Goal: Transaction & Acquisition: Purchase product/service

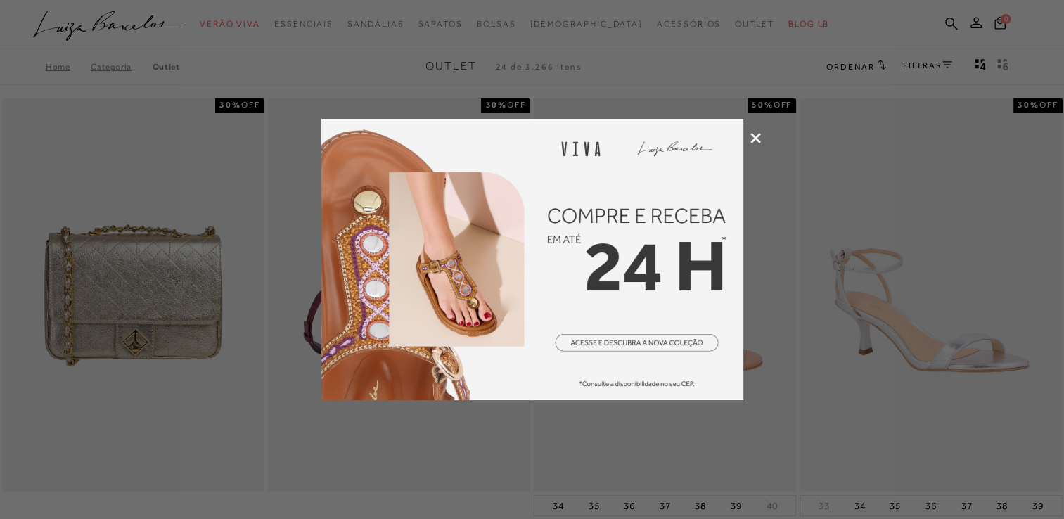
click at [759, 139] on icon at bounding box center [755, 138] width 11 height 11
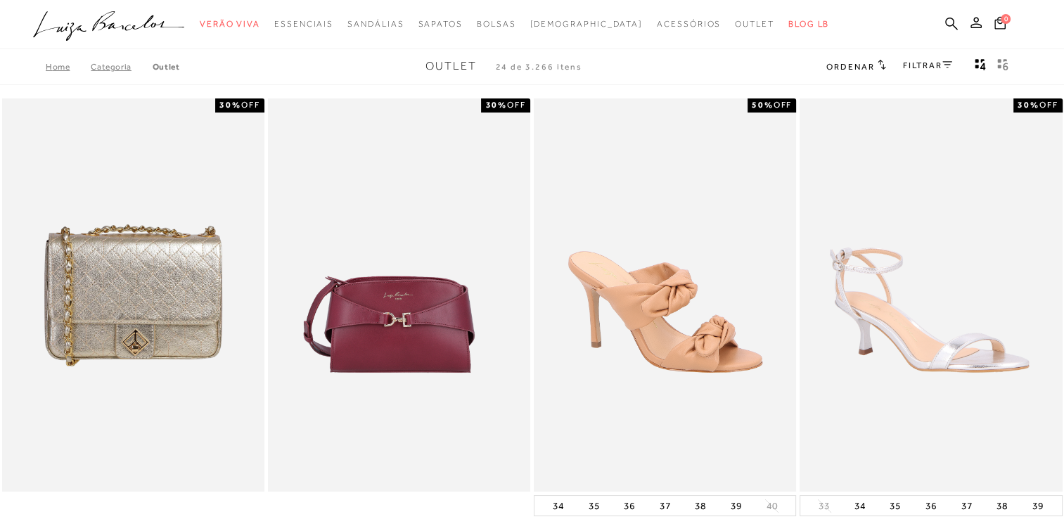
click at [864, 17] on ul ".a{fill-rule:evenodd;} Verão Viva Em alta Favoritos das Influenciadoras Apostas…" at bounding box center [521, 24] width 977 height 26
click at [935, 66] on link "FILTRAR" at bounding box center [927, 65] width 49 height 10
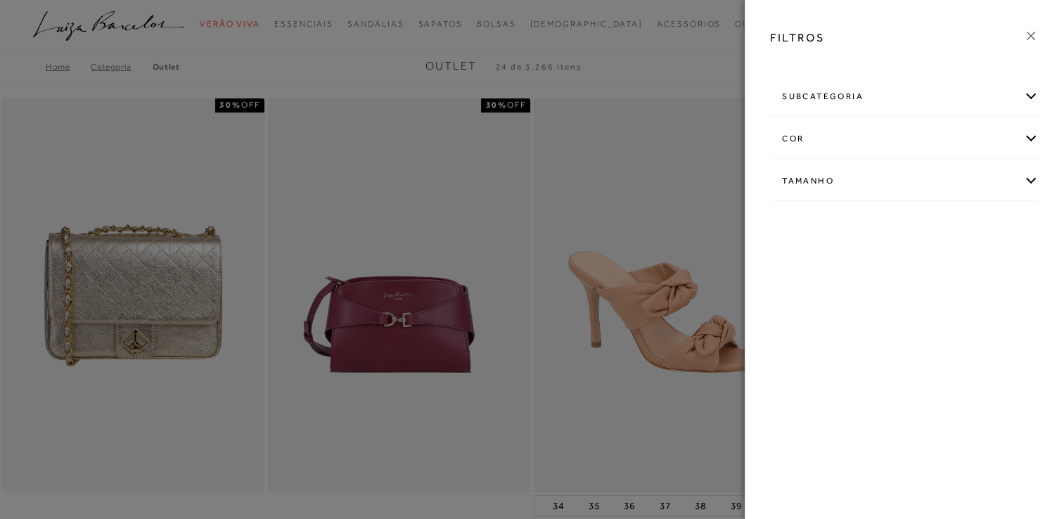
click at [879, 184] on div "Tamanho" at bounding box center [904, 180] width 267 height 37
click at [802, 291] on link "Ver mais..." at bounding box center [808, 287] width 38 height 11
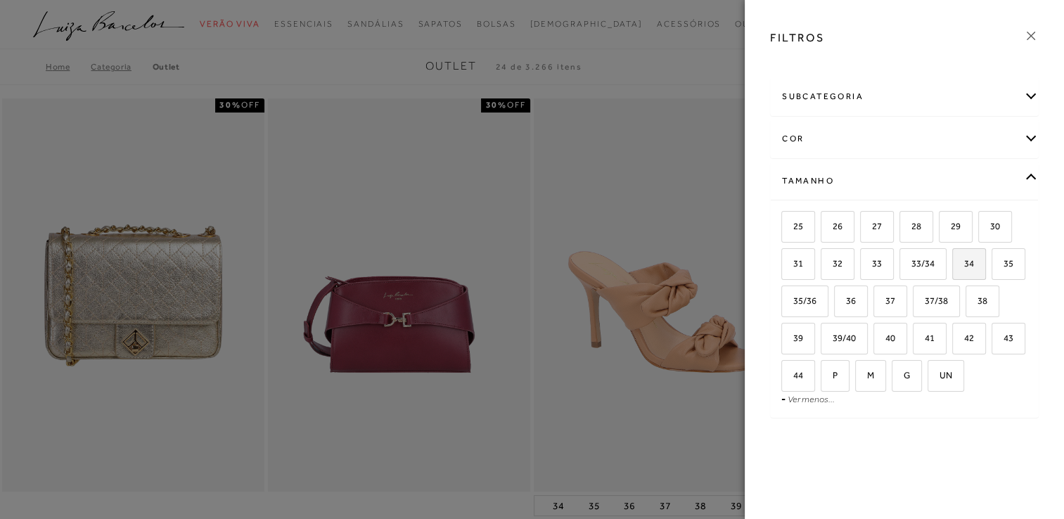
click at [971, 260] on span "34" at bounding box center [964, 263] width 20 height 11
click at [964, 260] on input "34" at bounding box center [957, 266] width 14 height 14
checkbox input "true"
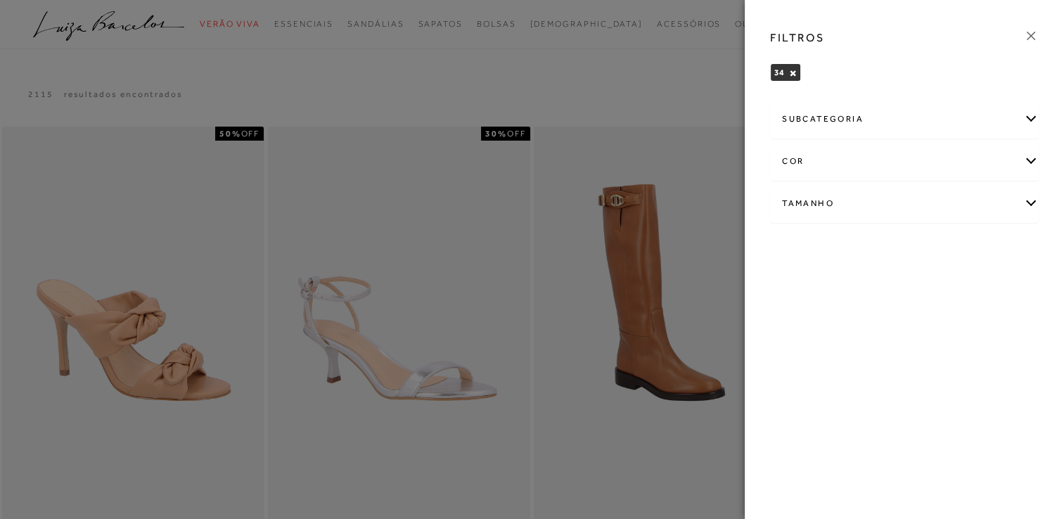
click at [691, 71] on div at bounding box center [532, 259] width 1064 height 519
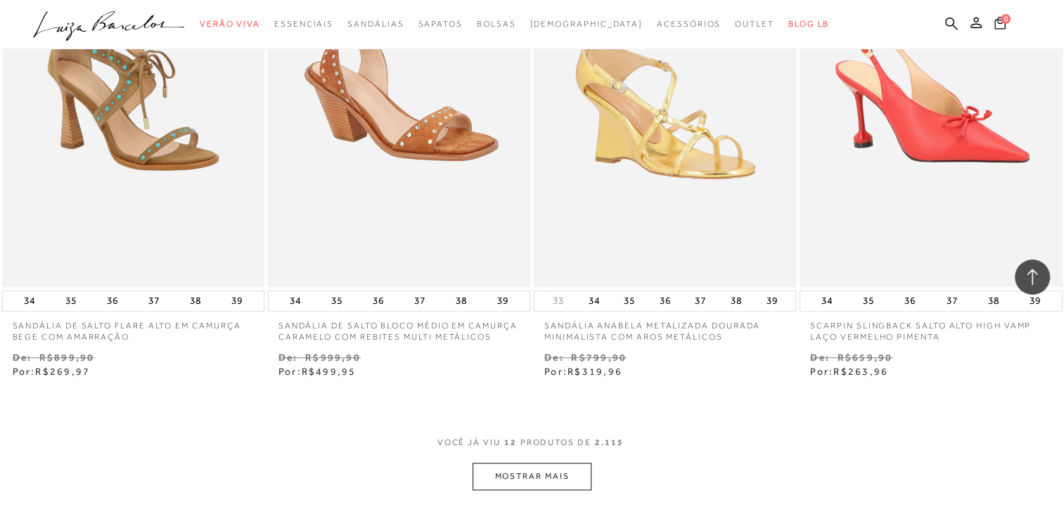
scroll to position [1407, 0]
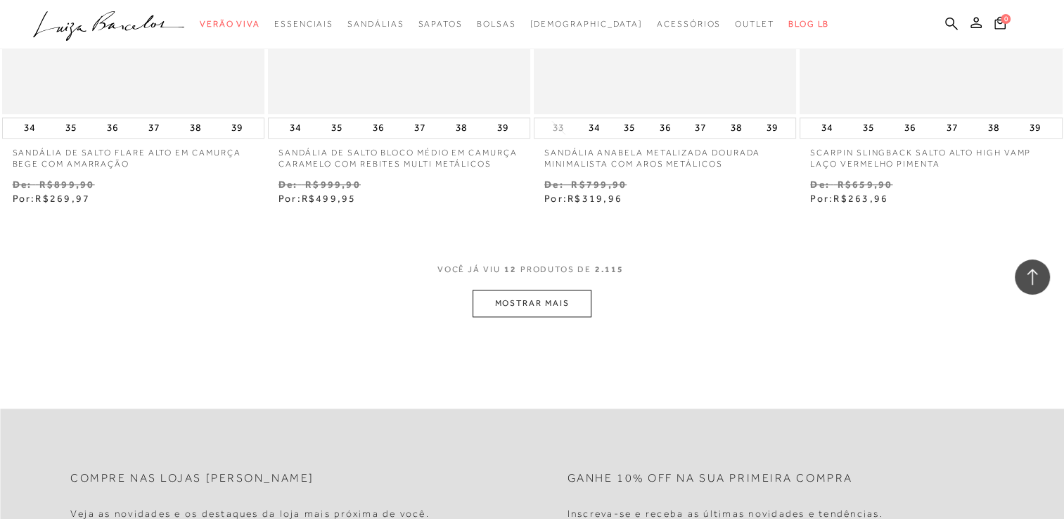
click at [512, 312] on button "MOSTRAR MAIS" at bounding box center [532, 303] width 118 height 27
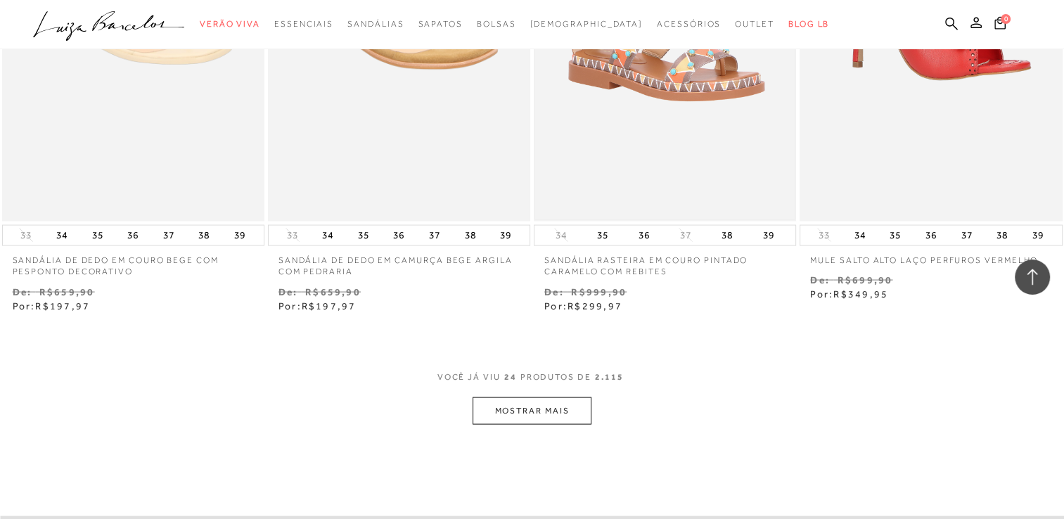
scroll to position [2813, 0]
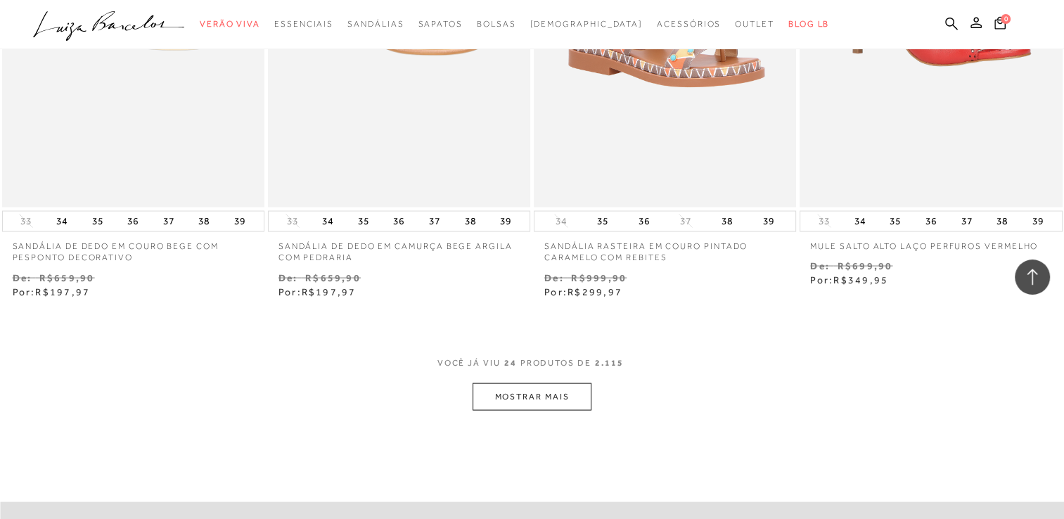
click at [549, 407] on button "MOSTRAR MAIS" at bounding box center [532, 396] width 118 height 27
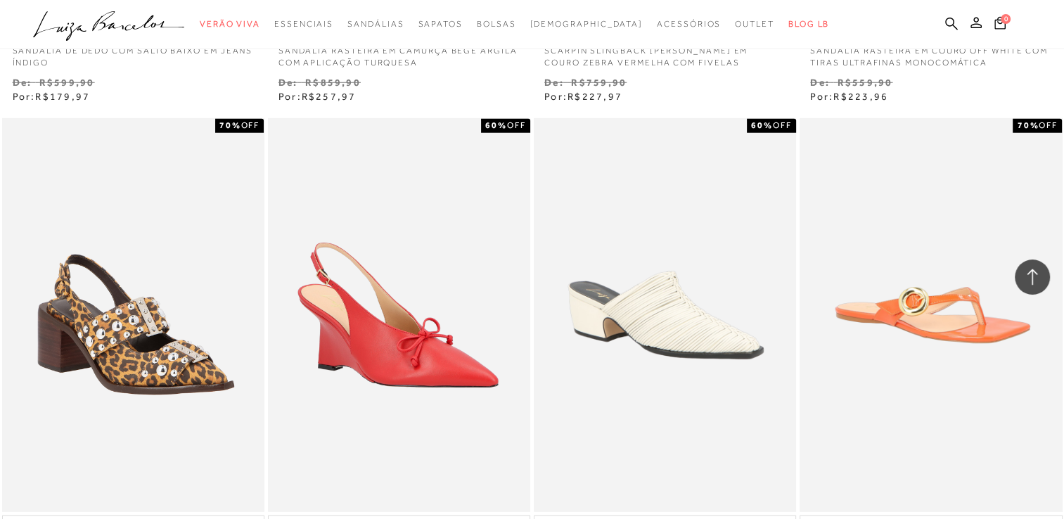
scroll to position [4361, 0]
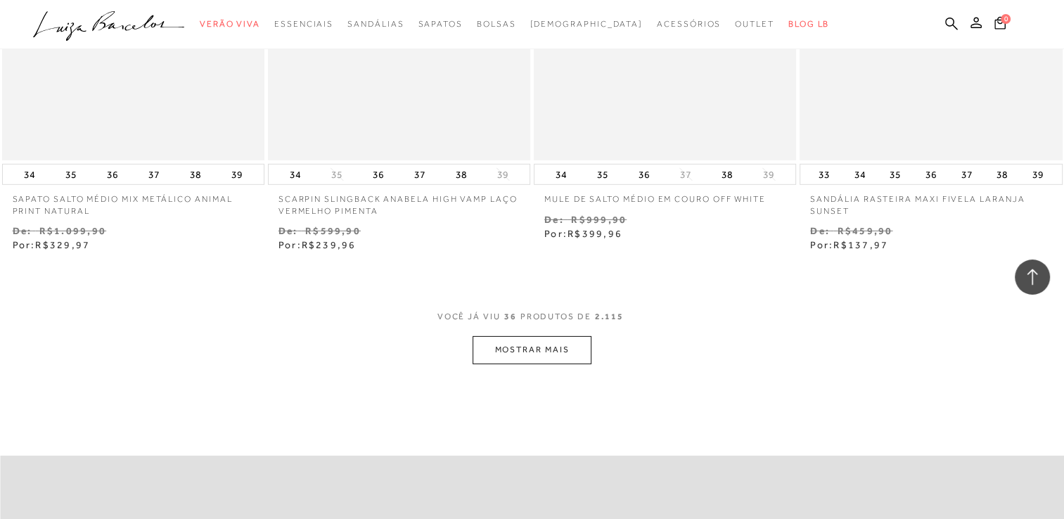
click at [544, 347] on button "MOSTRAR MAIS" at bounding box center [532, 349] width 118 height 27
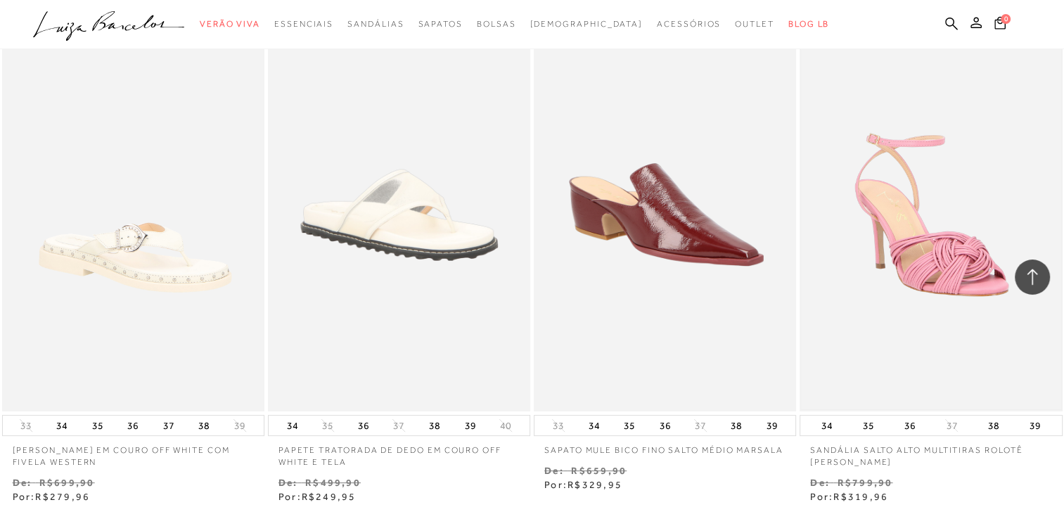
scroll to position [5768, 0]
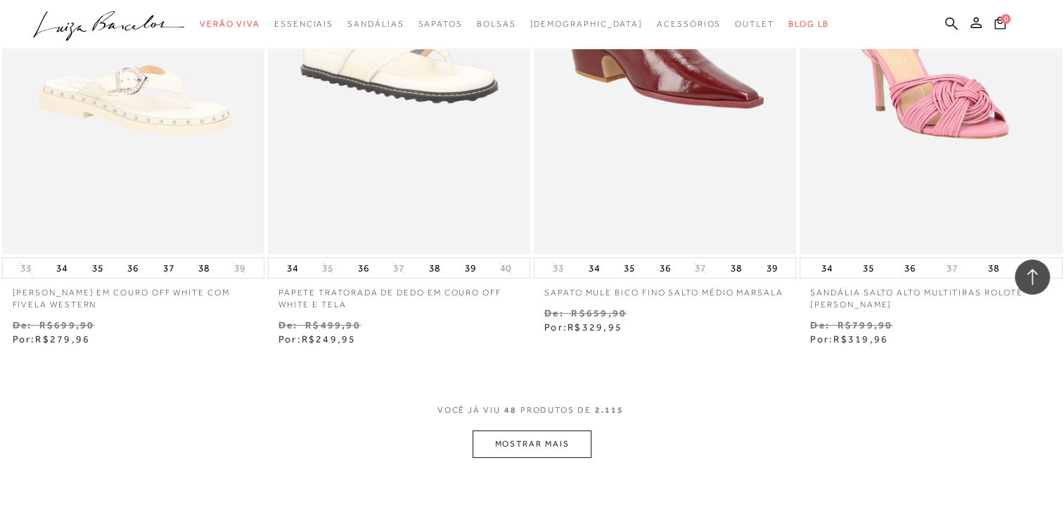
click at [526, 447] on button "MOSTRAR MAIS" at bounding box center [532, 443] width 118 height 27
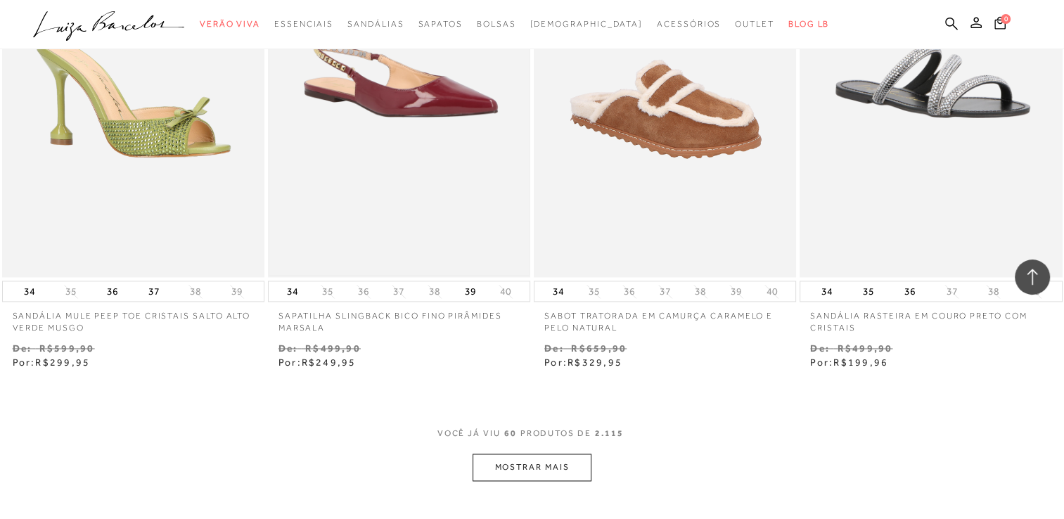
scroll to position [7526, 0]
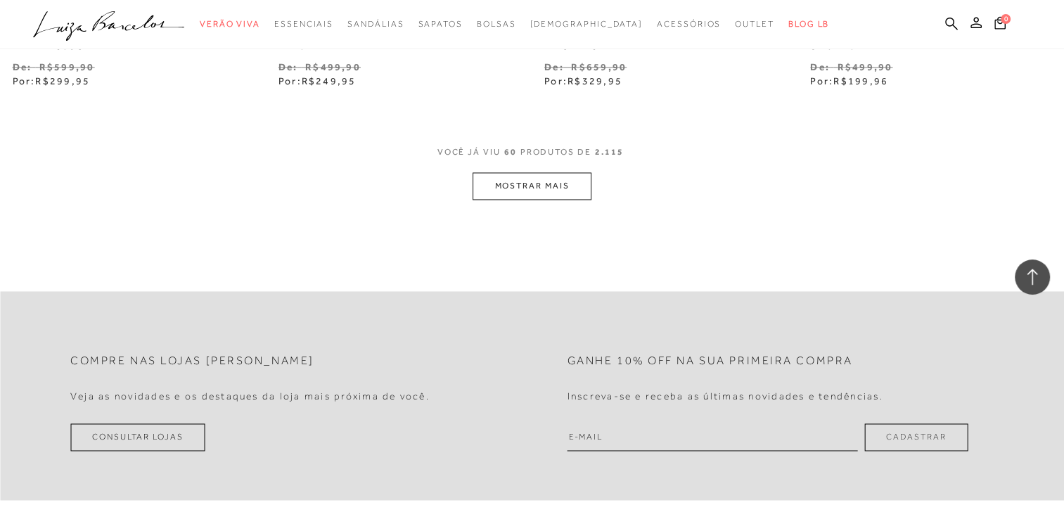
click at [547, 180] on button "MOSTRAR MAIS" at bounding box center [532, 185] width 118 height 27
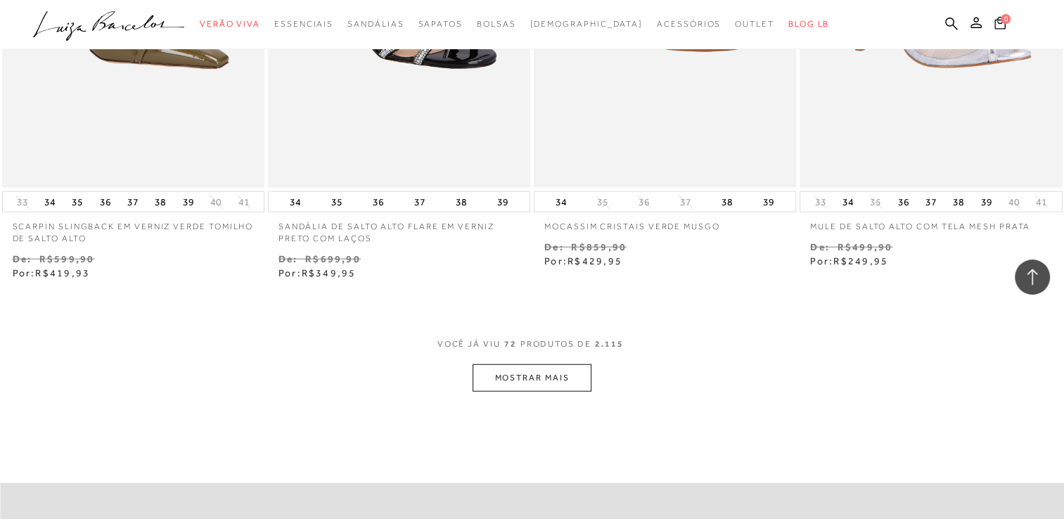
scroll to position [8862, 0]
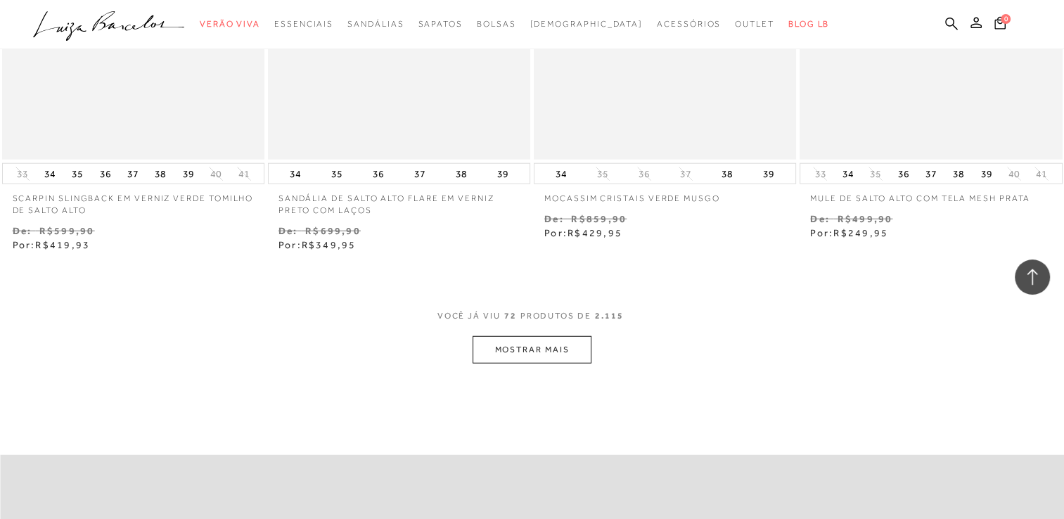
click at [571, 351] on button "MOSTRAR MAIS" at bounding box center [532, 349] width 118 height 27
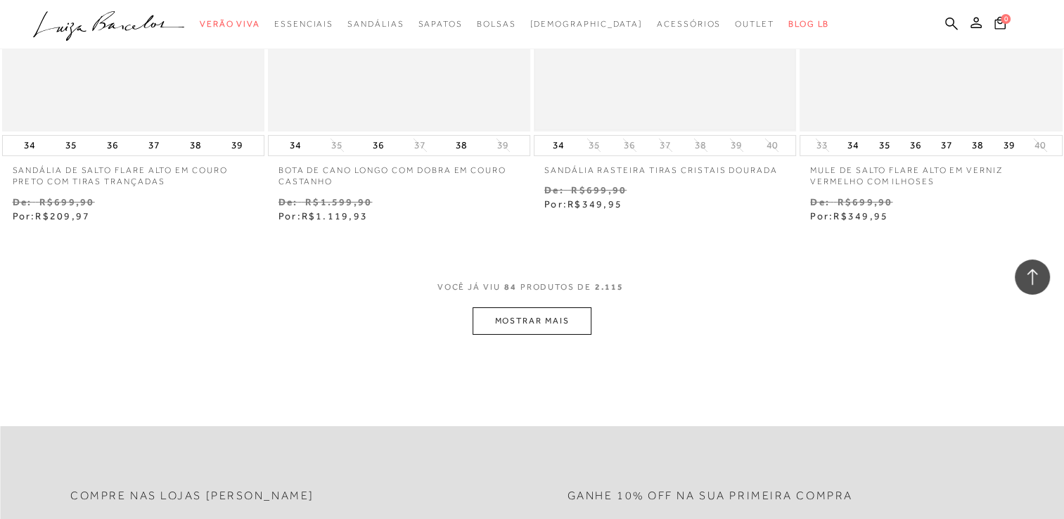
scroll to position [10410, 0]
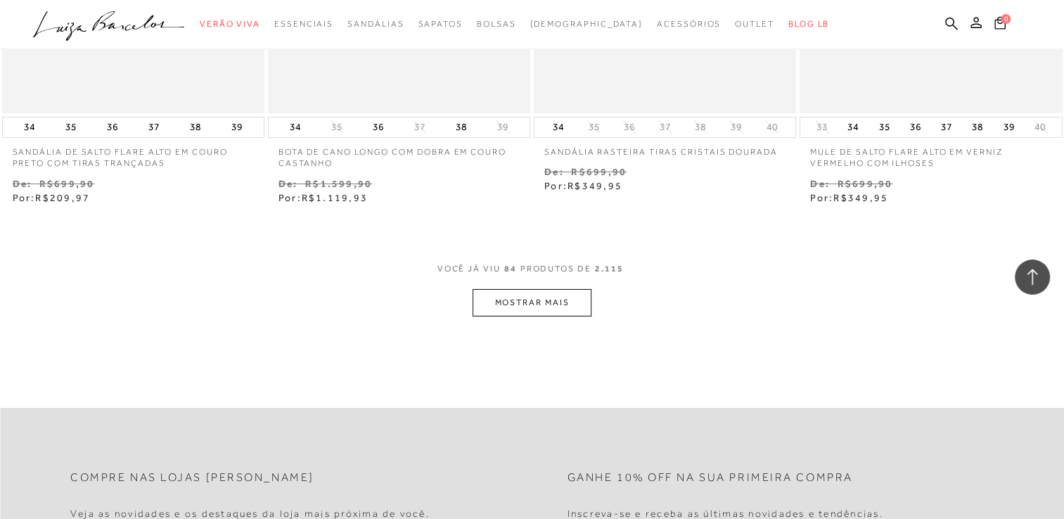
click at [570, 295] on button "MOSTRAR MAIS" at bounding box center [532, 302] width 118 height 27
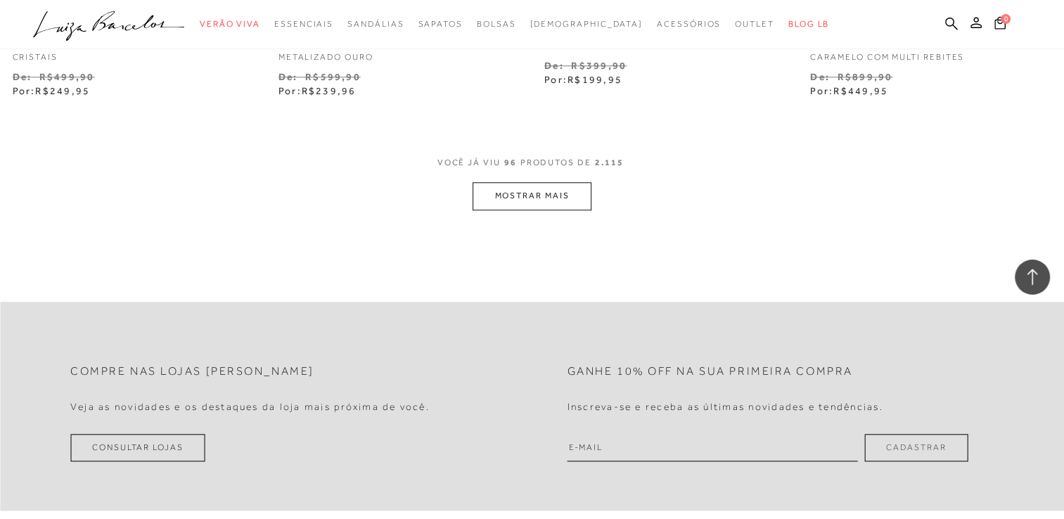
scroll to position [12098, 0]
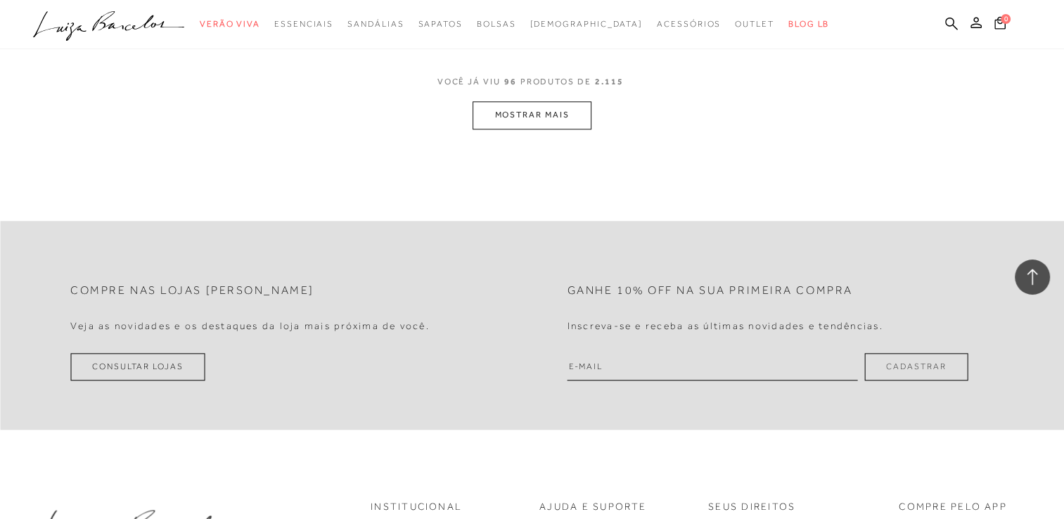
click at [585, 117] on button "MOSTRAR MAIS" at bounding box center [532, 114] width 118 height 27
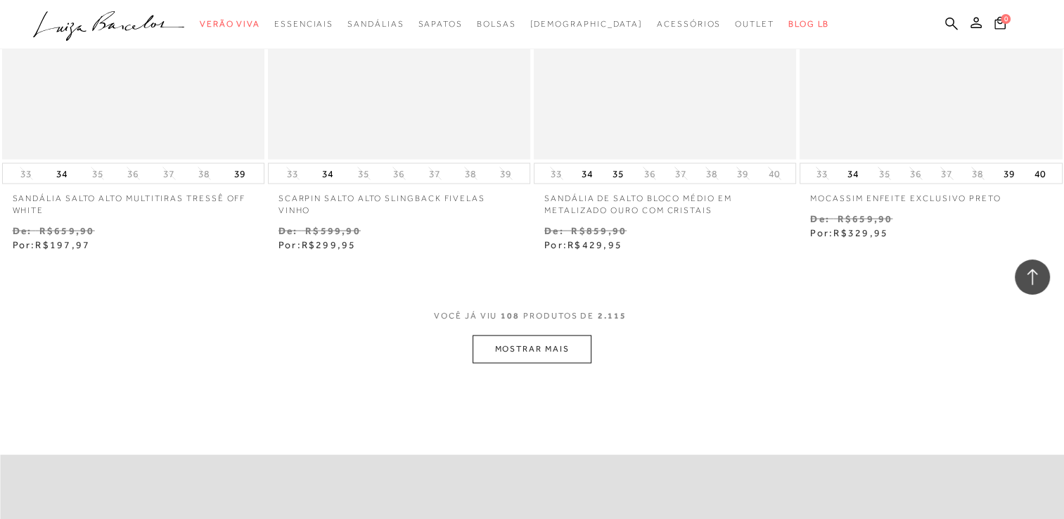
scroll to position [13364, 0]
click at [559, 353] on button "MOSTRAR MAIS" at bounding box center [532, 349] width 118 height 27
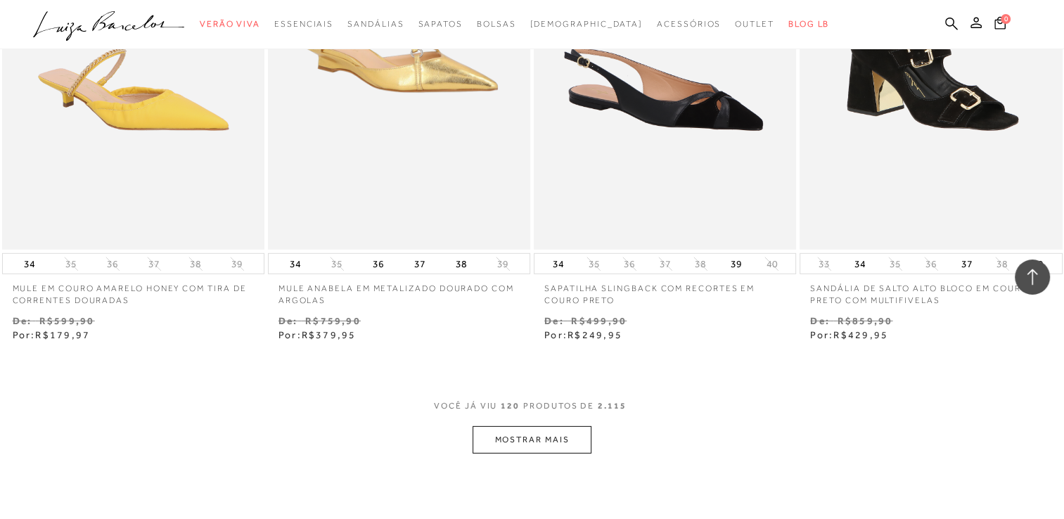
scroll to position [14841, 0]
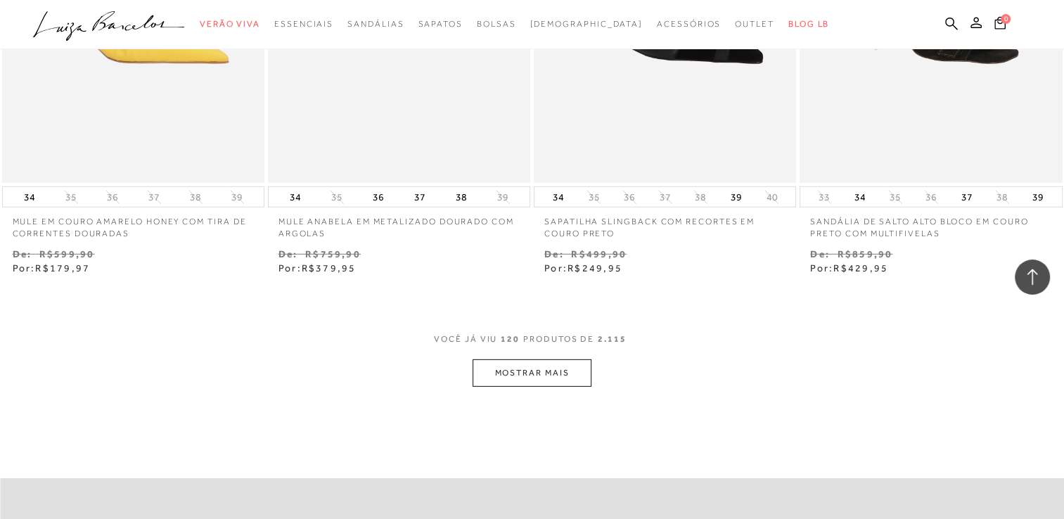
click at [566, 366] on button "MOSTRAR MAIS" at bounding box center [532, 372] width 118 height 27
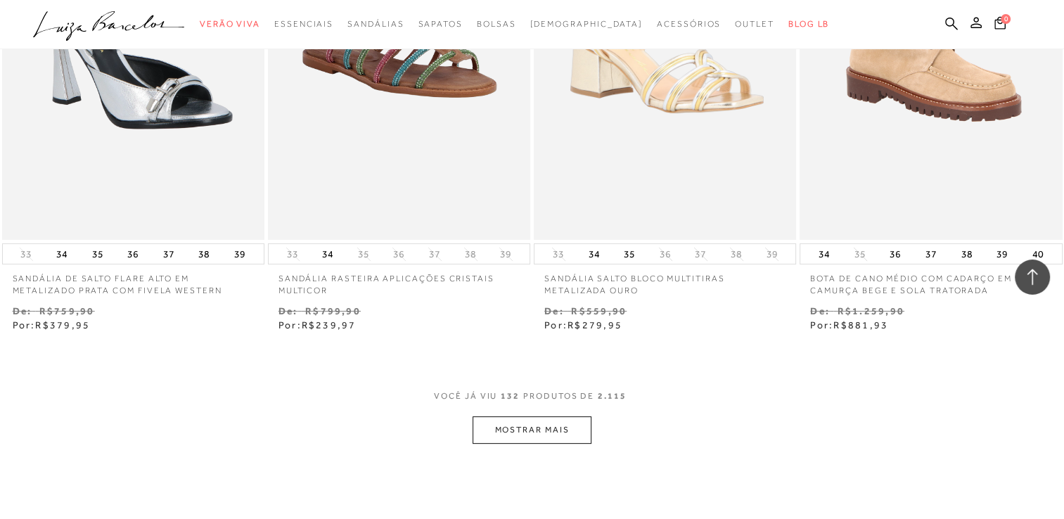
scroll to position [16318, 0]
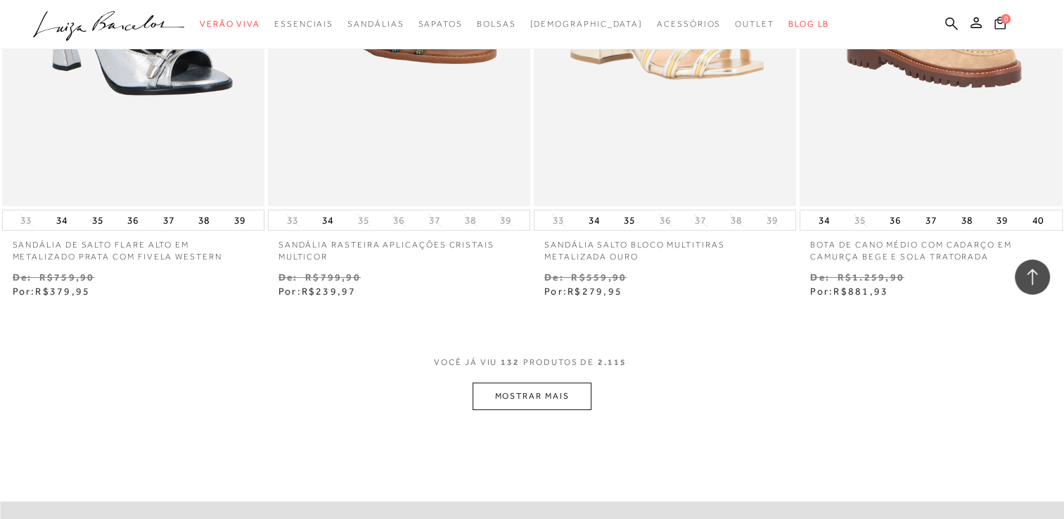
click at [528, 385] on button "MOSTRAR MAIS" at bounding box center [532, 396] width 118 height 27
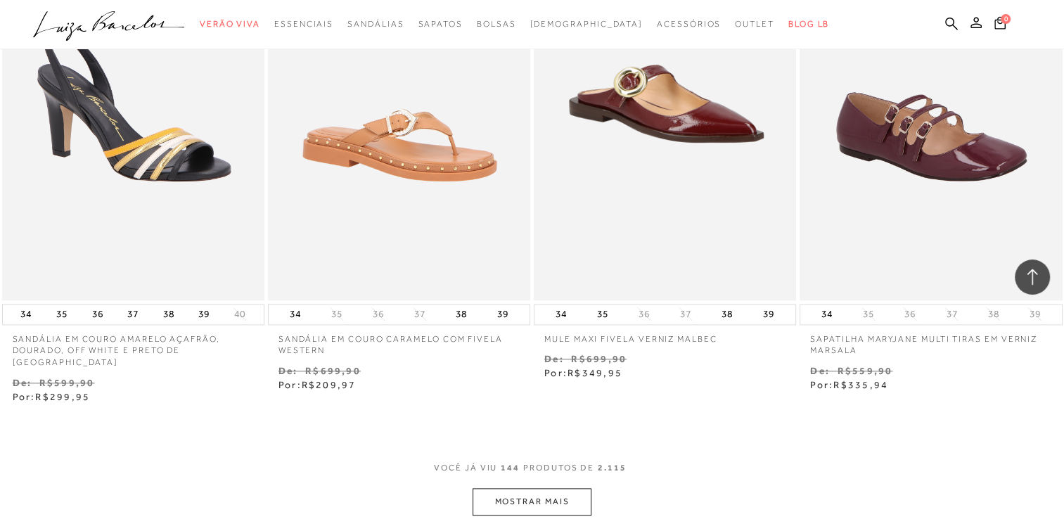
scroll to position [17865, 0]
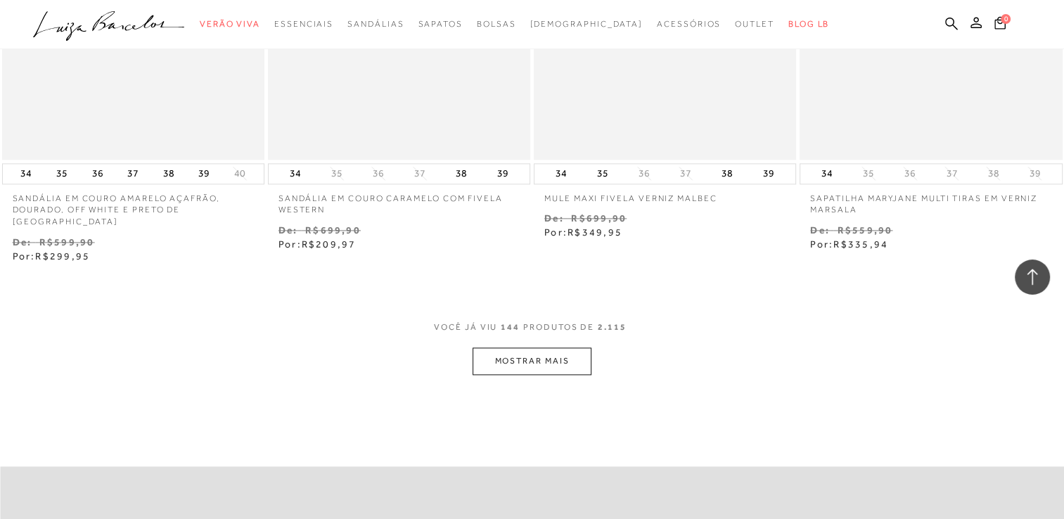
click at [547, 356] on button "MOSTRAR MAIS" at bounding box center [532, 360] width 118 height 27
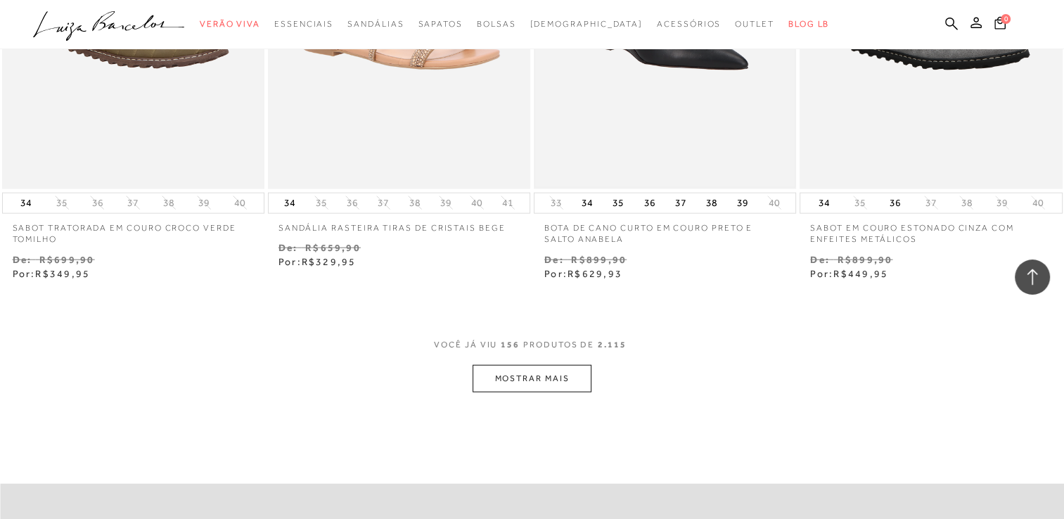
scroll to position [19413, 0]
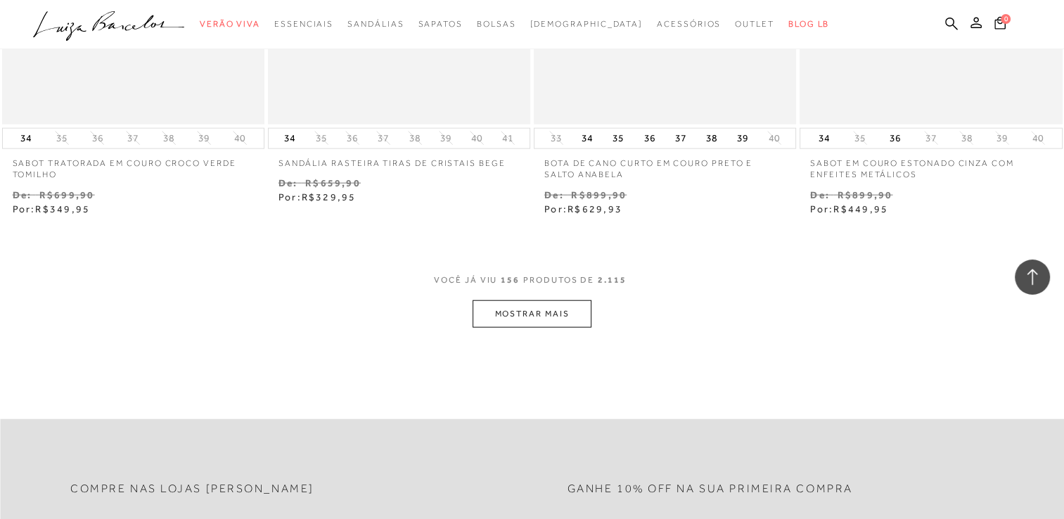
click at [543, 305] on button "MOSTRAR MAIS" at bounding box center [532, 313] width 118 height 27
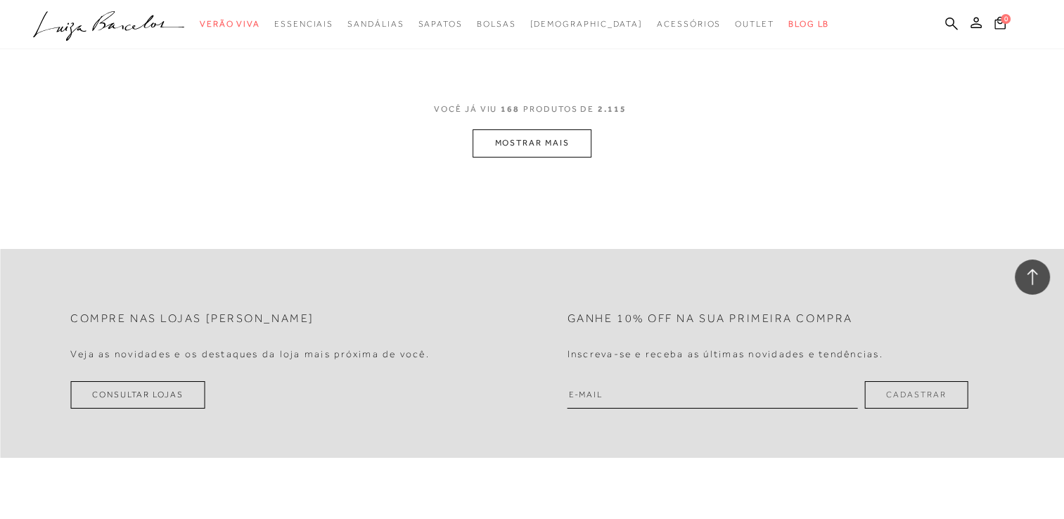
scroll to position [21101, 0]
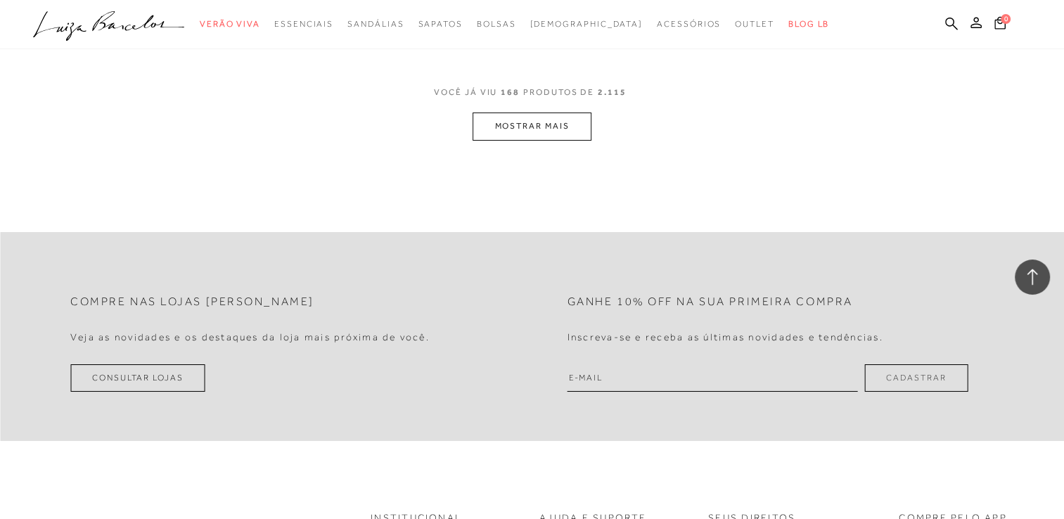
click at [570, 113] on button "MOSTRAR MAIS" at bounding box center [532, 126] width 118 height 27
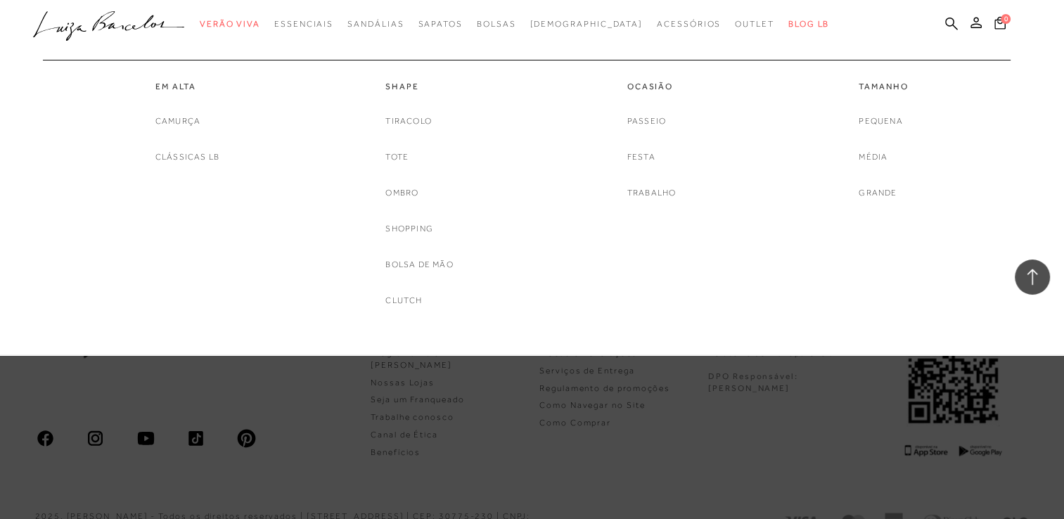
scroll to position [22823, 0]
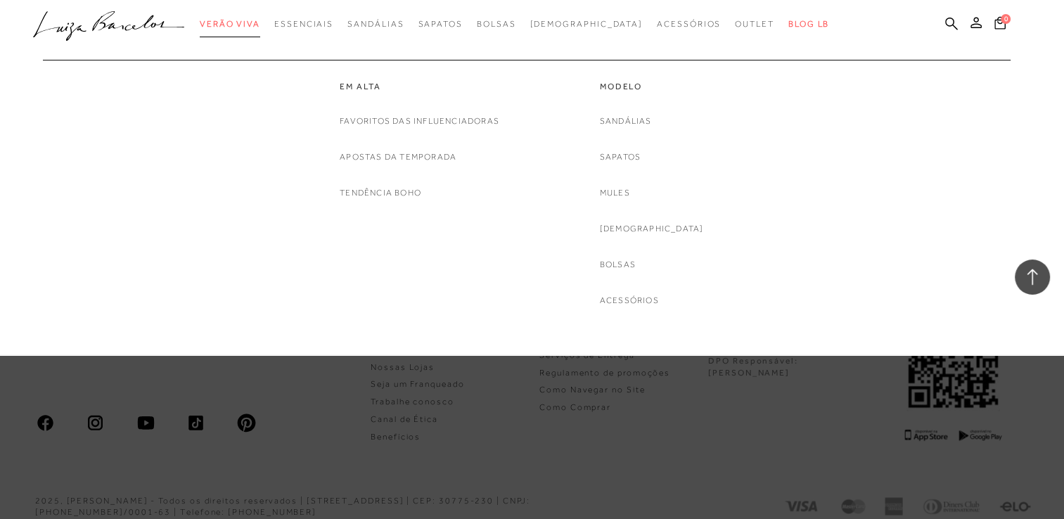
click at [260, 22] on span "Verão Viva" at bounding box center [230, 24] width 60 height 10
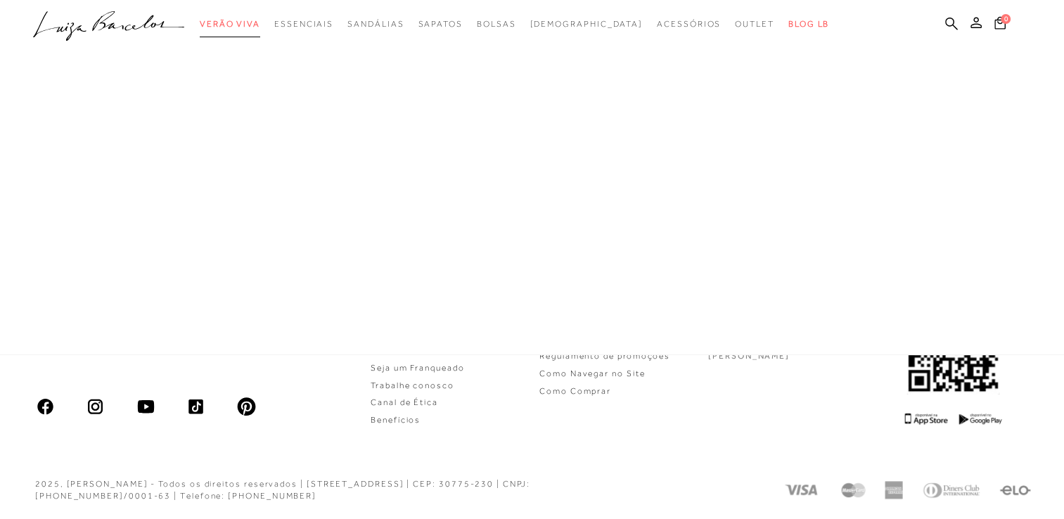
scroll to position [751, 0]
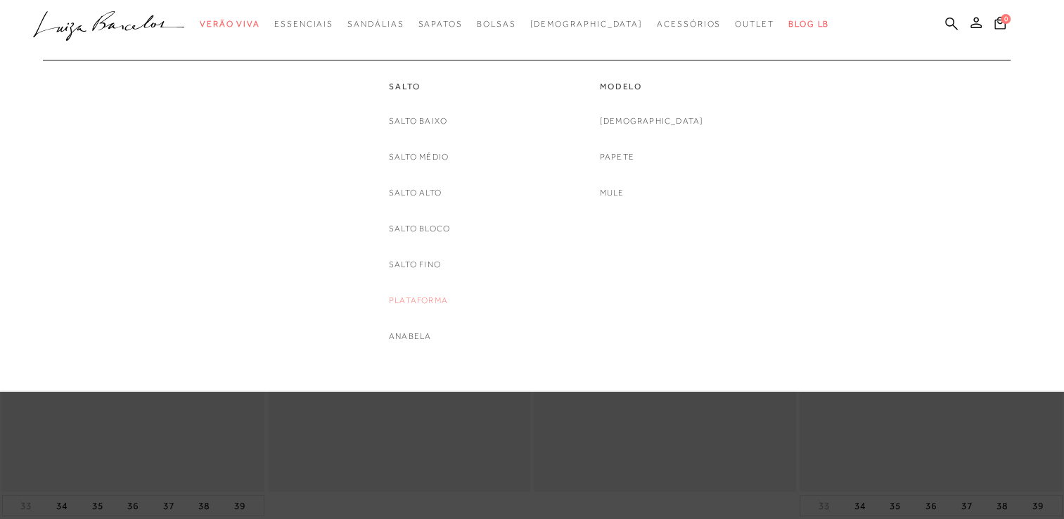
click at [432, 305] on link "Plataforma" at bounding box center [418, 300] width 59 height 15
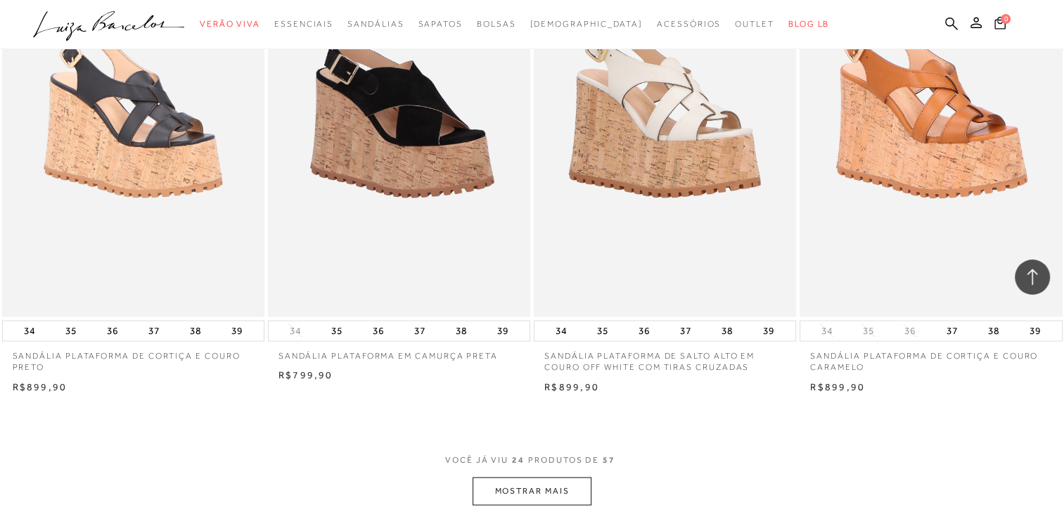
scroll to position [2813, 0]
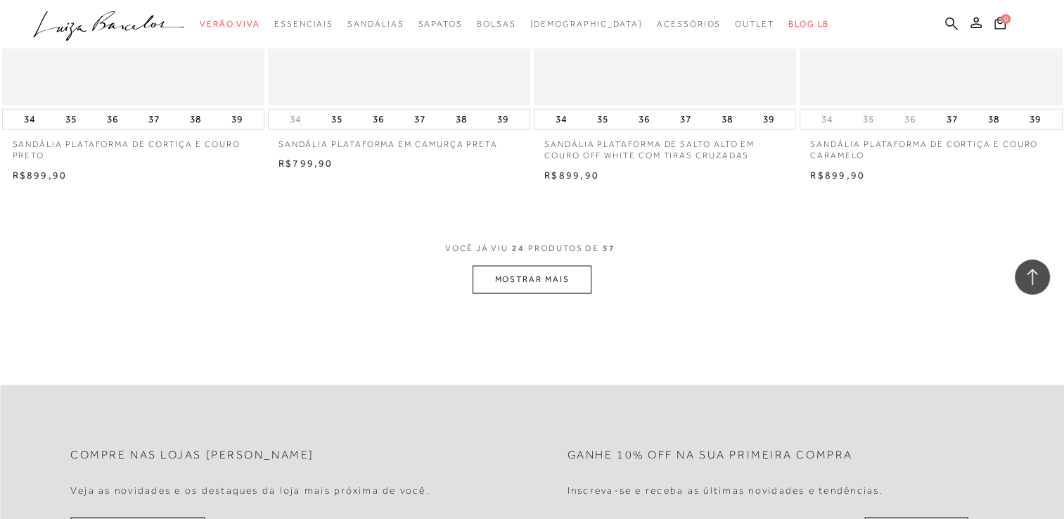
click at [540, 281] on button "MOSTRAR MAIS" at bounding box center [532, 279] width 118 height 27
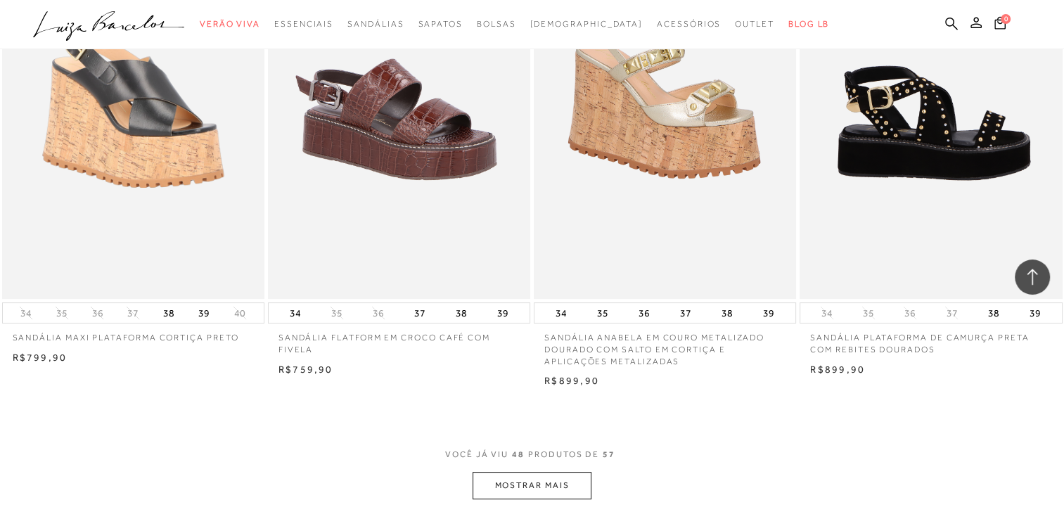
scroll to position [5557, 0]
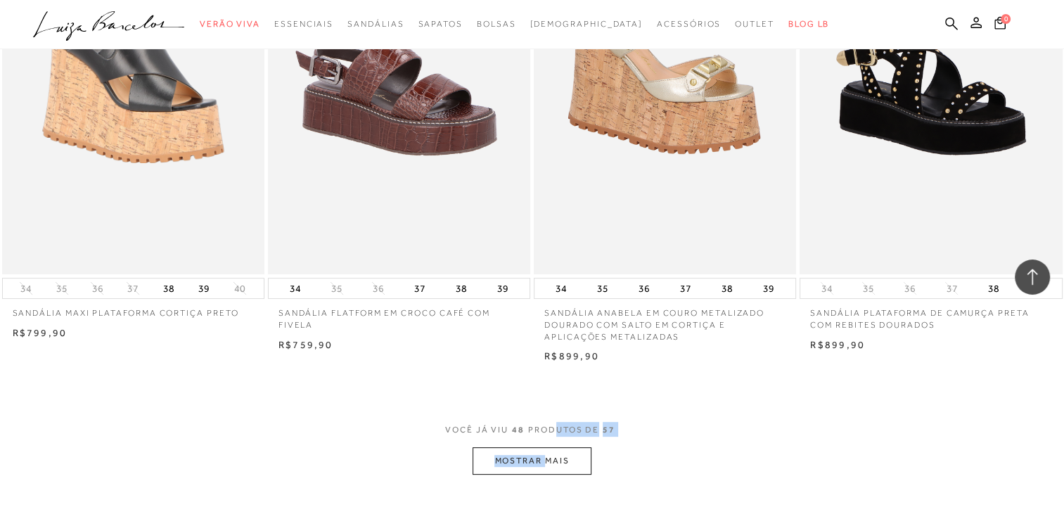
click at [544, 447] on div "VOCÊ JÁ VIU 48 PRODUTOS DE 57 MOSTRAR MAIS" at bounding box center [532, 448] width 1064 height 53
drag, startPoint x: 544, startPoint y: 445, endPoint x: 522, endPoint y: 457, distance: 25.8
click at [522, 457] on button "MOSTRAR MAIS" at bounding box center [532, 460] width 118 height 27
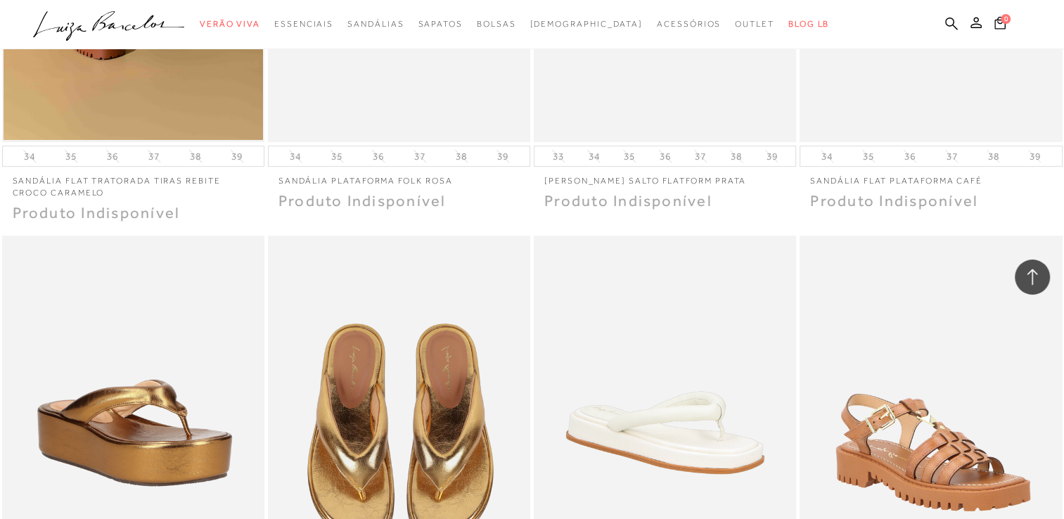
scroll to position [6260, 0]
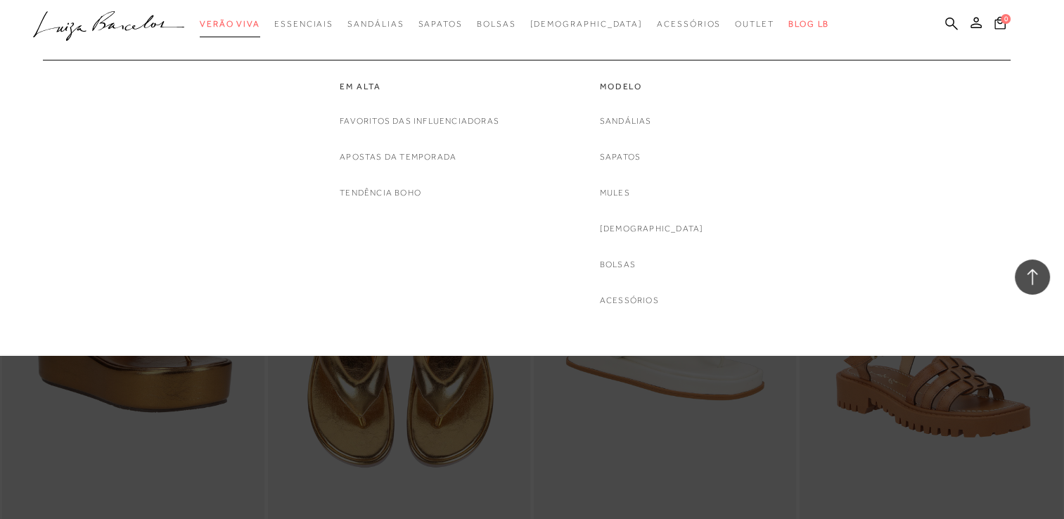
click at [236, 21] on span "Verão Viva" at bounding box center [230, 24] width 60 height 10
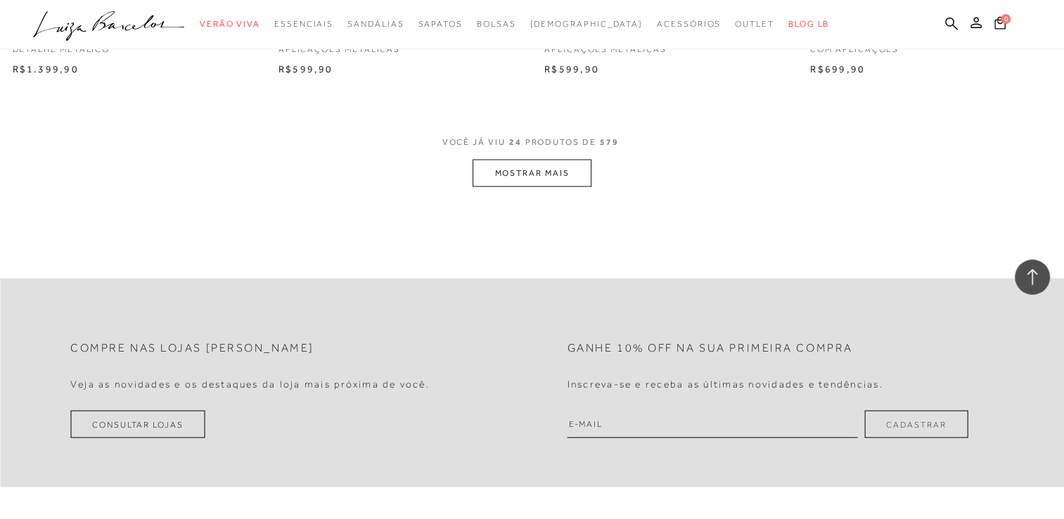
scroll to position [2954, 0]
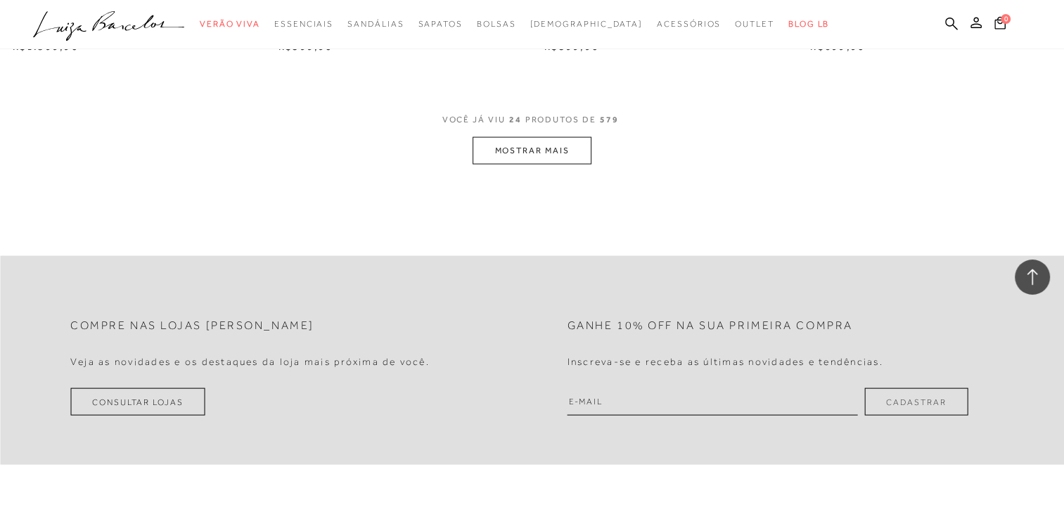
click at [521, 154] on button "MOSTRAR MAIS" at bounding box center [532, 150] width 118 height 27
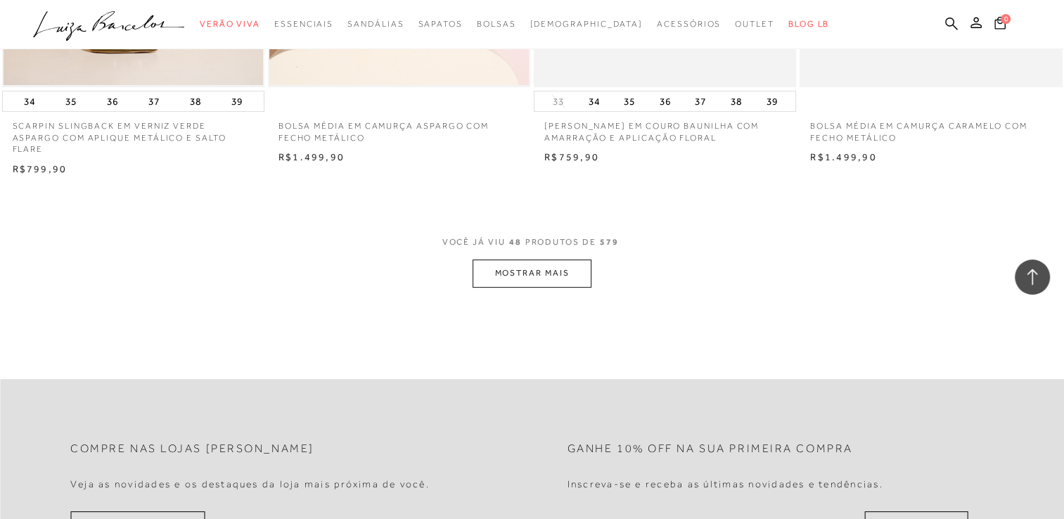
scroll to position [5768, 0]
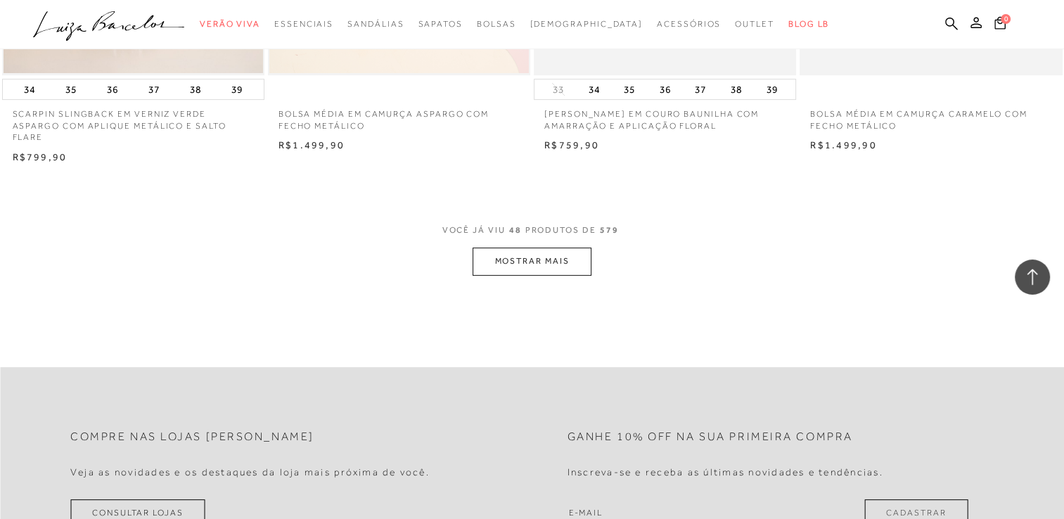
click at [520, 260] on button "MOSTRAR MAIS" at bounding box center [532, 261] width 118 height 27
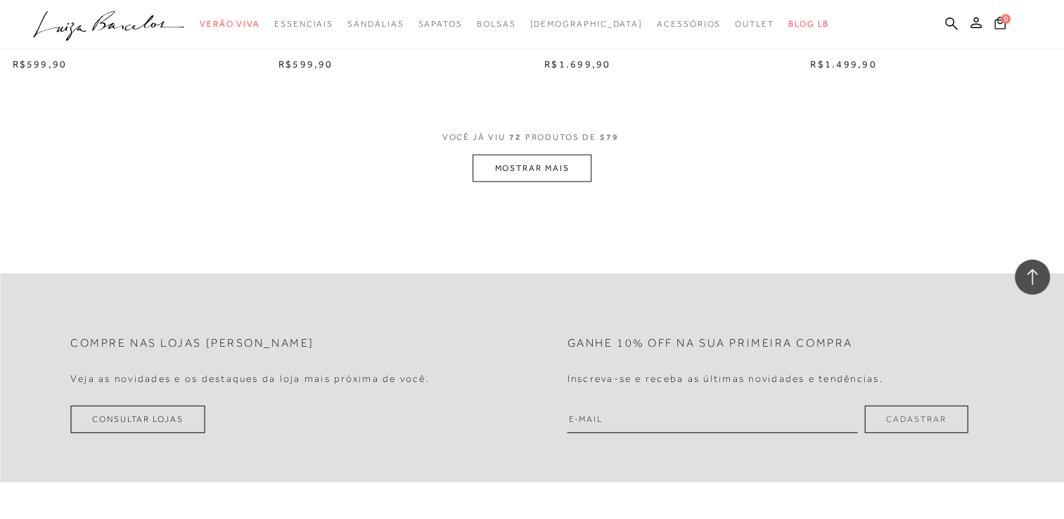
scroll to position [8581, 0]
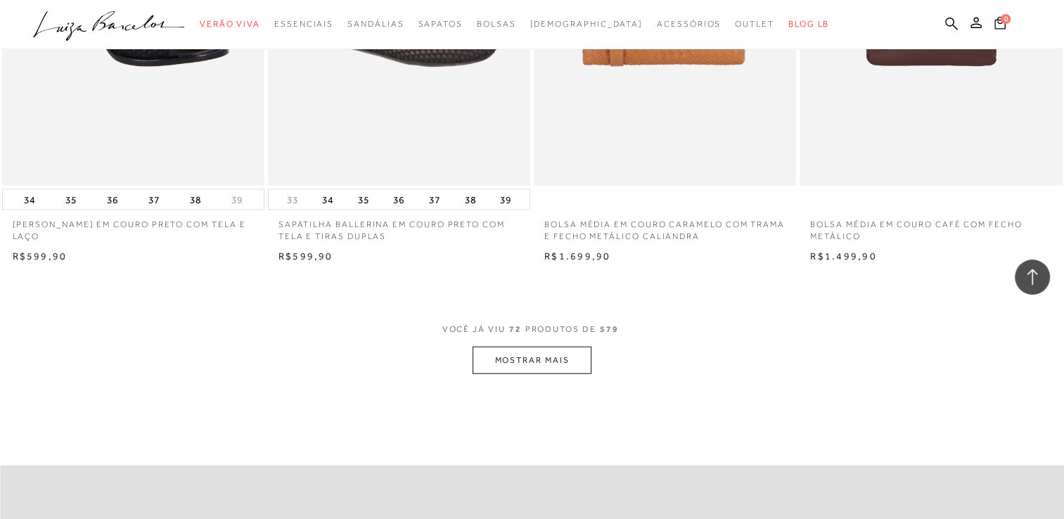
click at [544, 353] on button "MOSTRAR MAIS" at bounding box center [532, 360] width 118 height 27
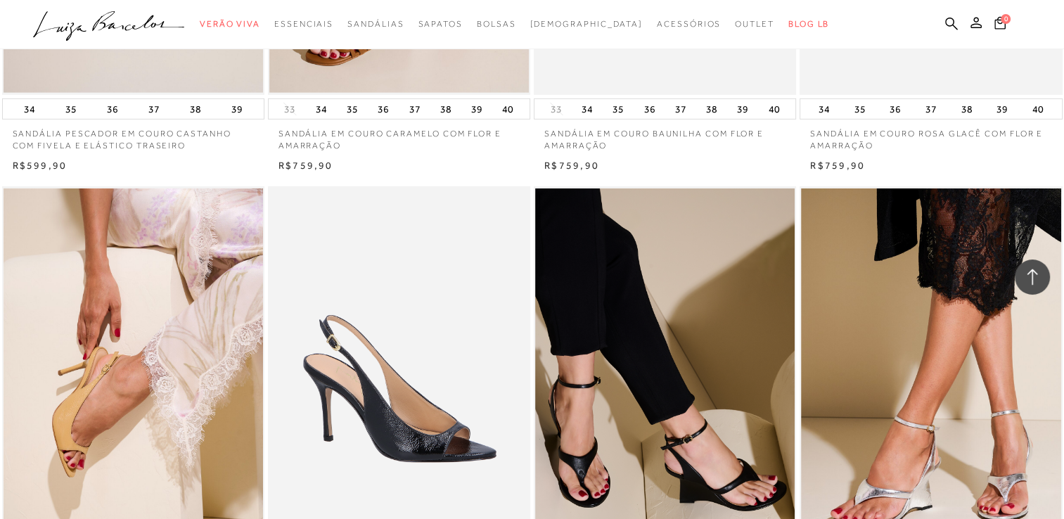
scroll to position [9847, 0]
